Goal: Task Accomplishment & Management: Manage account settings

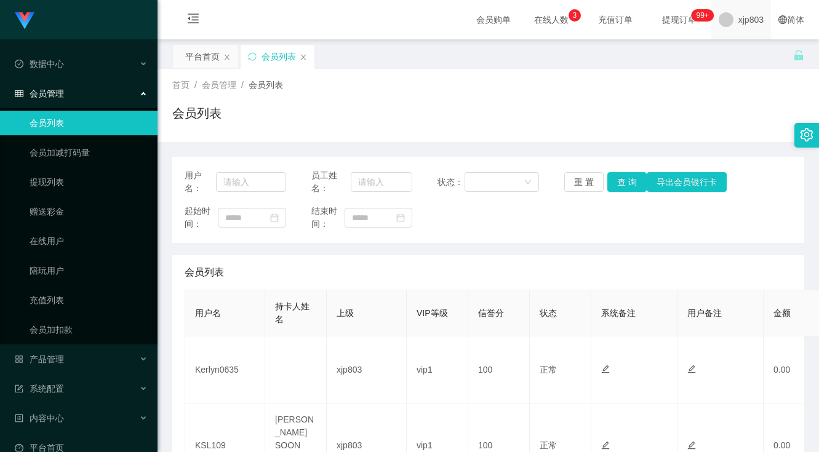
click at [749, 26] on span "xjp803" at bounding box center [750, 19] width 25 height 39
click at [726, 58] on span "退出登录" at bounding box center [738, 54] width 34 height 10
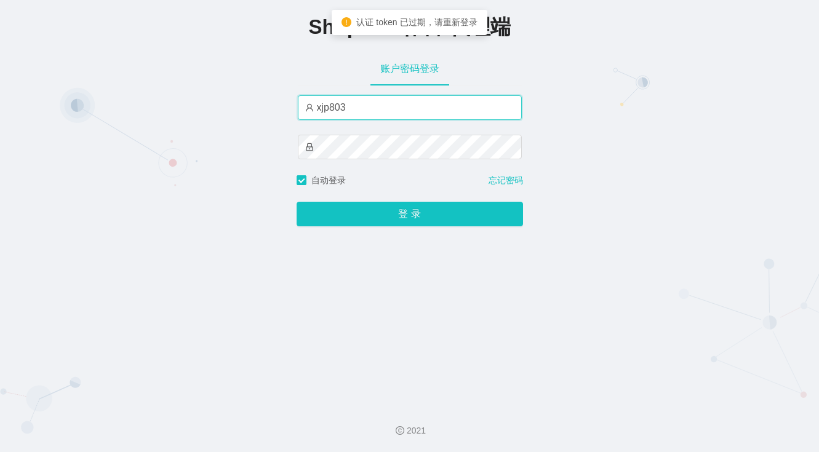
click at [364, 107] on input "xjp803" at bounding box center [410, 107] width 224 height 25
type input "xjp5"
click at [296, 202] on button "登 录" at bounding box center [409, 214] width 226 height 25
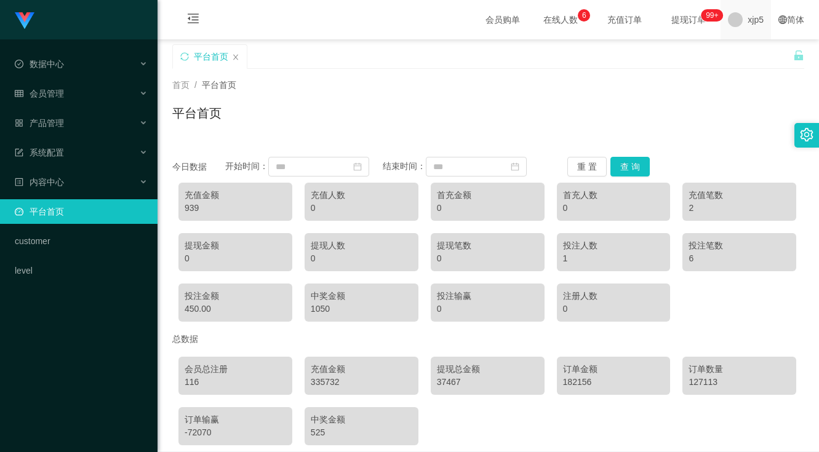
click at [747, 25] on span "xjp5" at bounding box center [755, 19] width 16 height 39
click at [745, 60] on li "退出登录" at bounding box center [757, 54] width 92 height 20
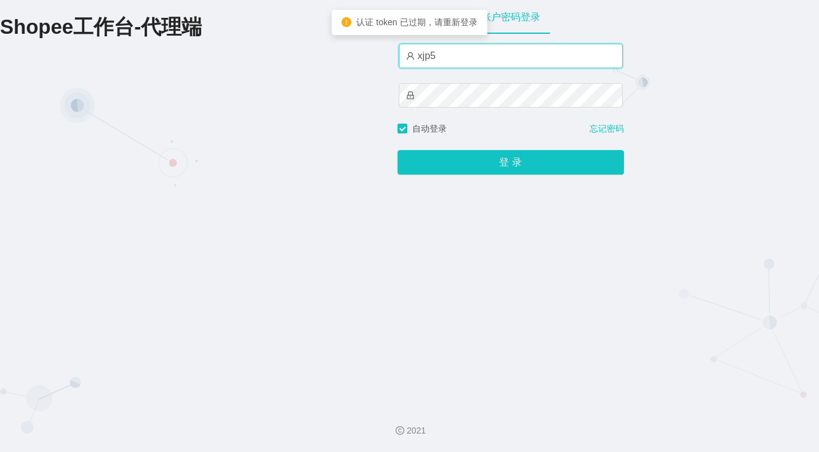
click at [461, 54] on input "xjp5" at bounding box center [511, 56] width 224 height 25
type input "xjp3"
click at [397, 150] on button "登 录" at bounding box center [510, 162] width 226 height 25
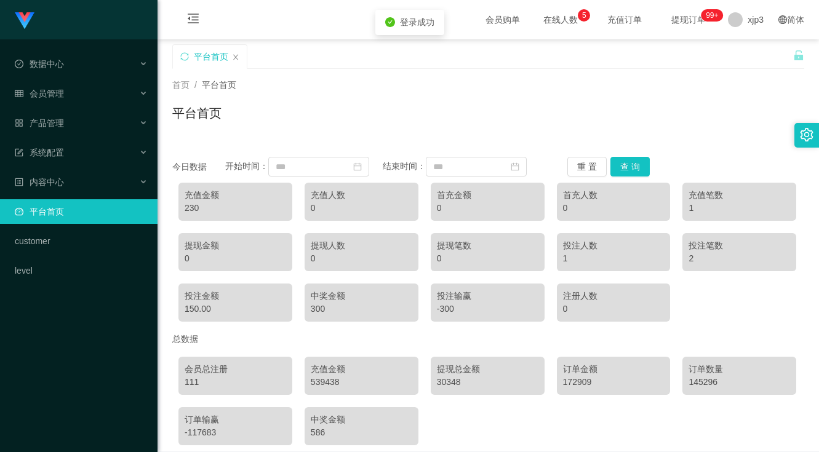
scroll to position [57, 0]
